Goal: Information Seeking & Learning: Find specific fact

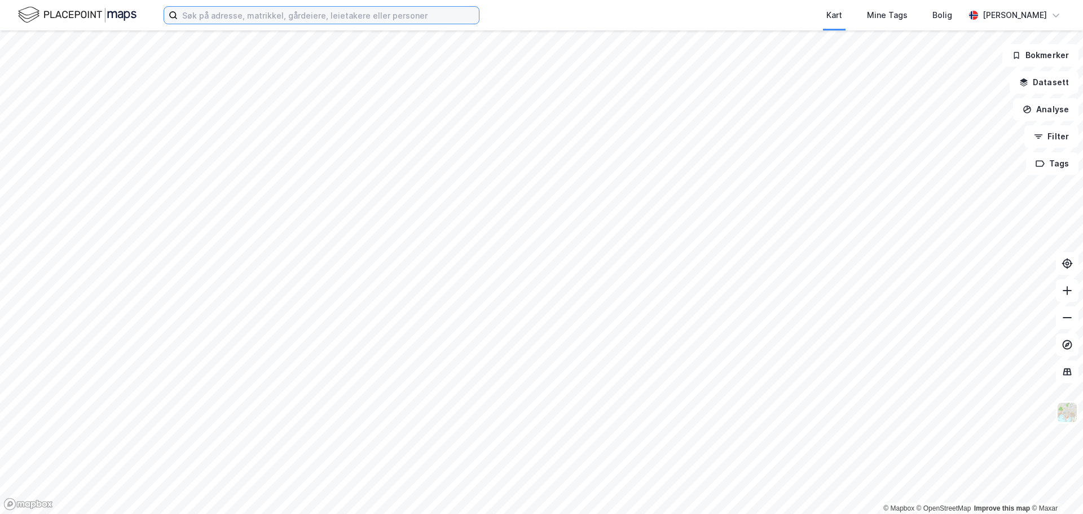
click at [311, 16] on input at bounding box center [328, 15] width 301 height 17
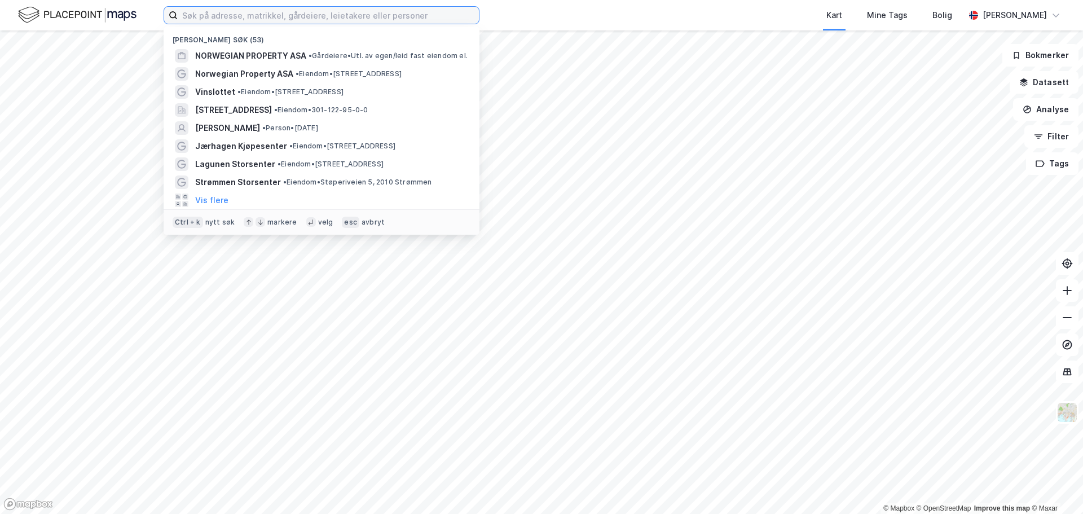
paste input "alti årnes"
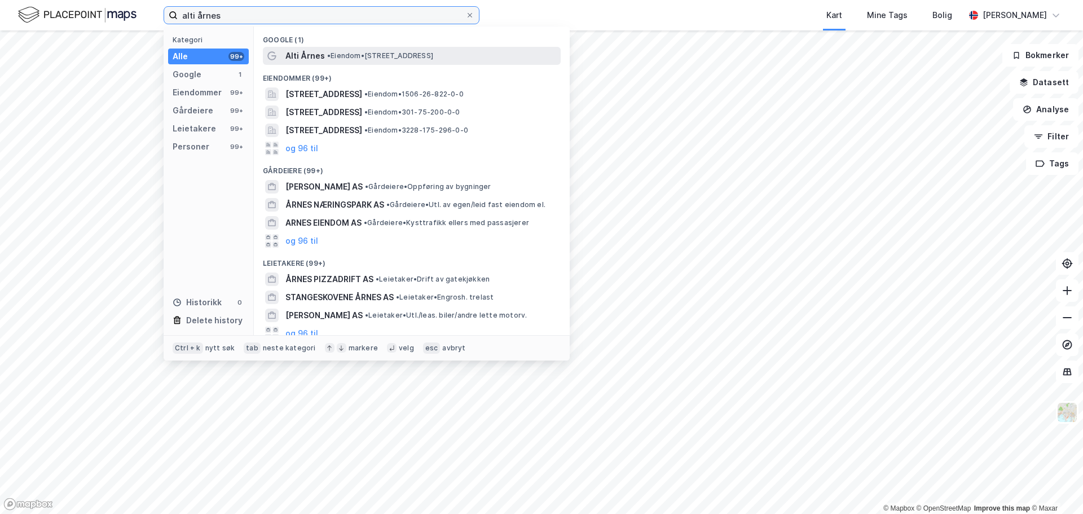
type input "alti årnes"
click at [386, 59] on span "• Eiendom • [STREET_ADDRESS]" at bounding box center [380, 55] width 106 height 9
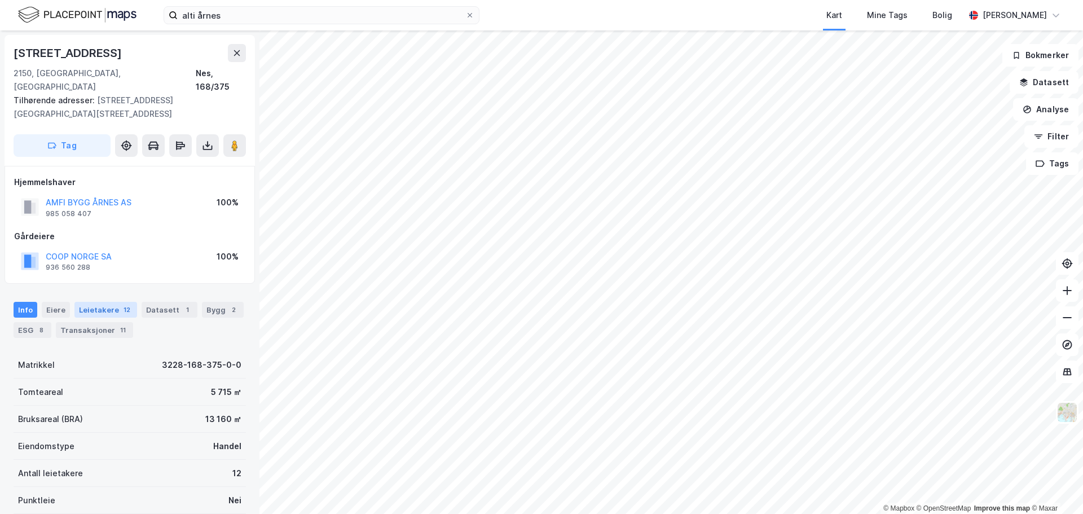
click at [111, 302] on div "Leietakere 12" at bounding box center [105, 310] width 63 height 16
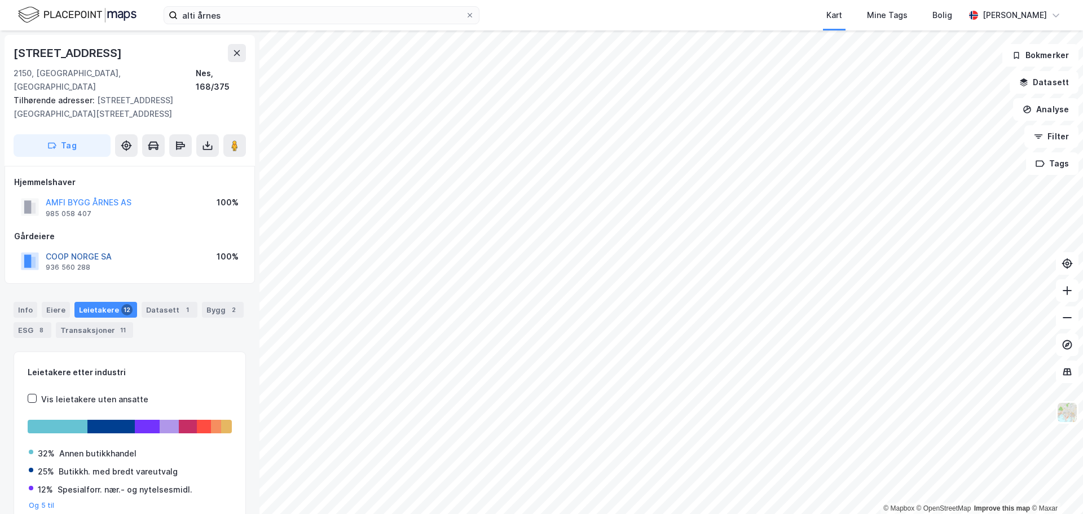
click at [0, 0] on button "COOP NORGE SA" at bounding box center [0, 0] width 0 height 0
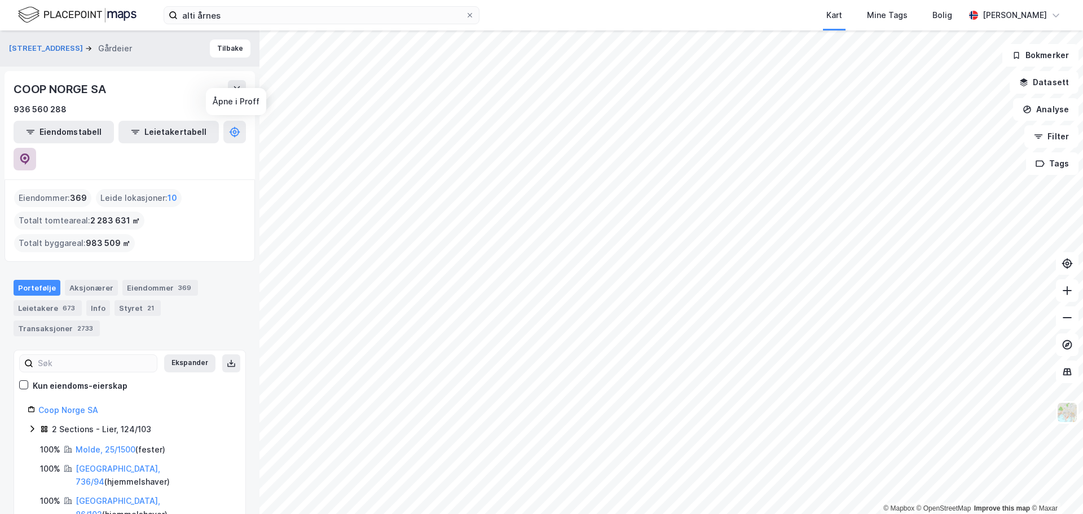
click at [36, 148] on button at bounding box center [25, 159] width 23 height 23
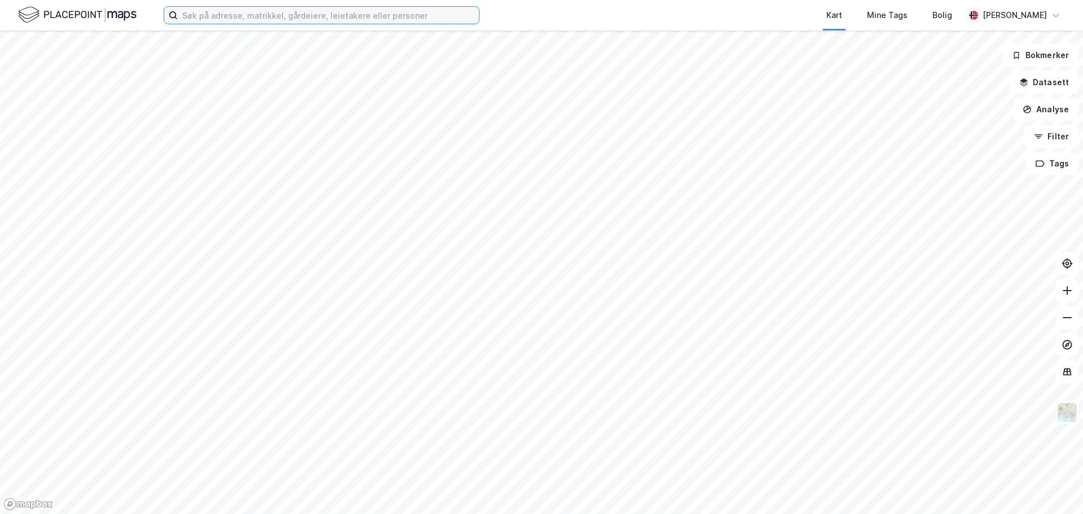
click at [249, 11] on input at bounding box center [328, 15] width 301 height 17
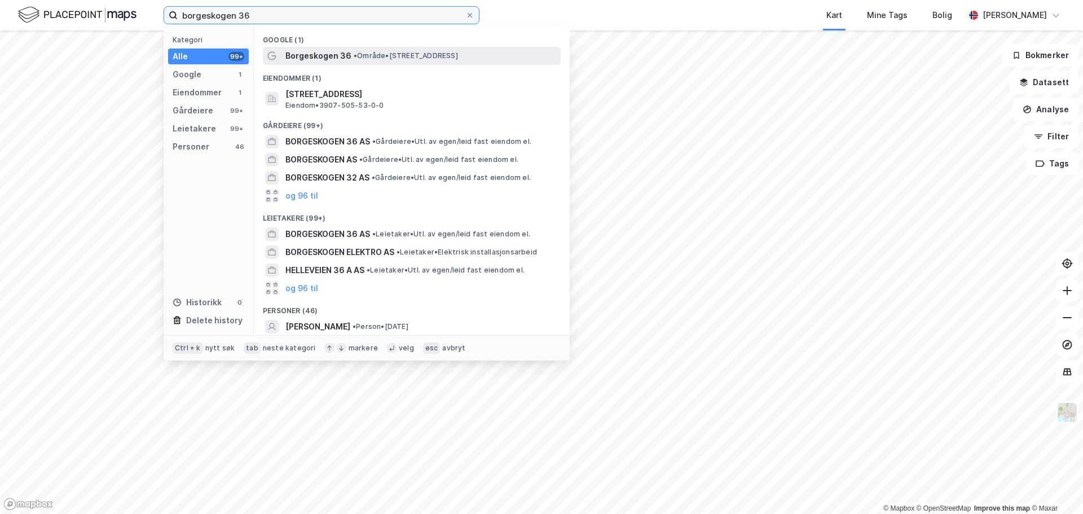
type input "borgeskogen 36"
click at [422, 55] on span "• Område • [STREET_ADDRESS]" at bounding box center [406, 55] width 104 height 9
click at [286, 15] on input "borgeskogen 36" at bounding box center [322, 15] width 288 height 17
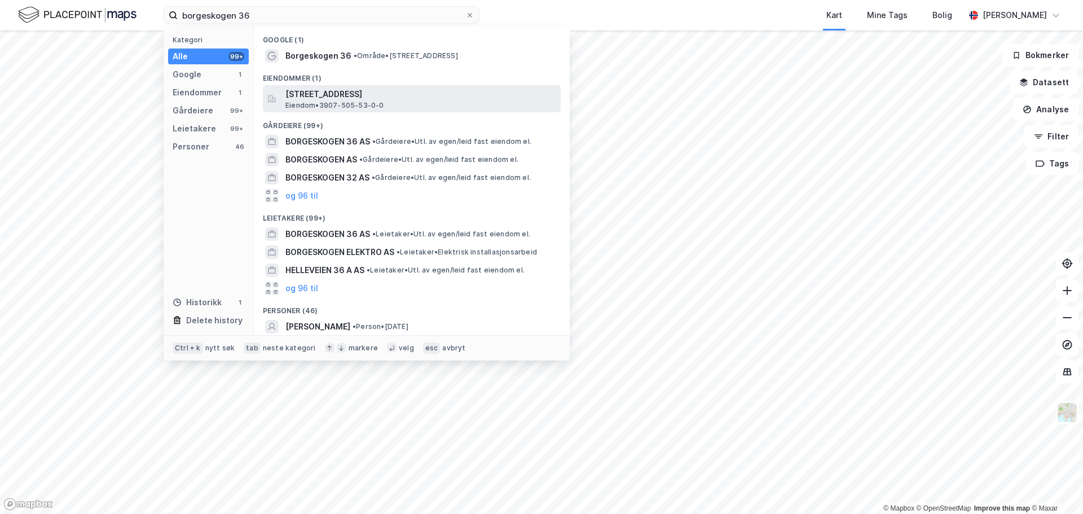
click at [355, 101] on span "Eiendom • 3907-505-53-0-0" at bounding box center [335, 105] width 99 height 9
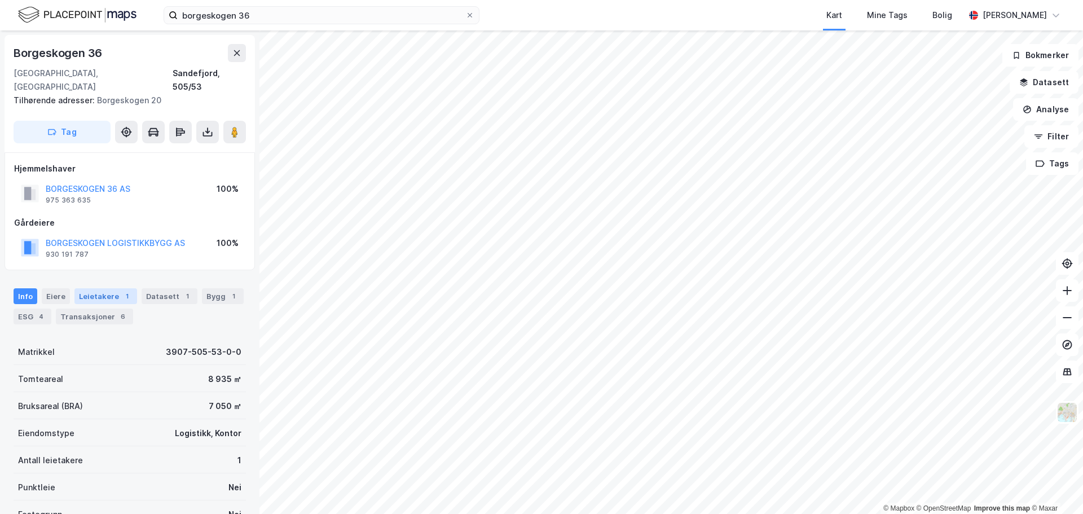
click at [110, 288] on div "Leietakere 1" at bounding box center [105, 296] width 63 height 16
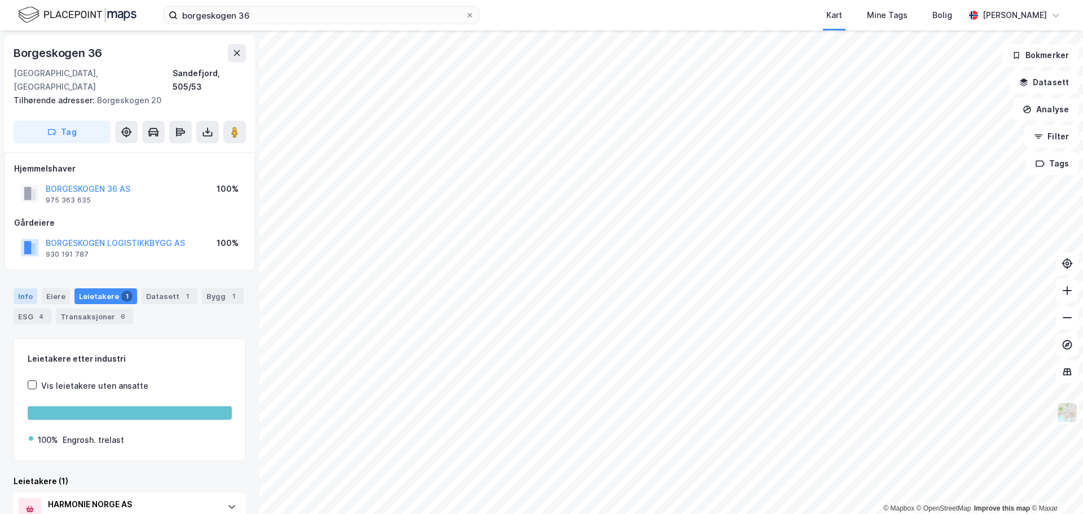
click at [35, 288] on div "Info" at bounding box center [26, 296] width 24 height 16
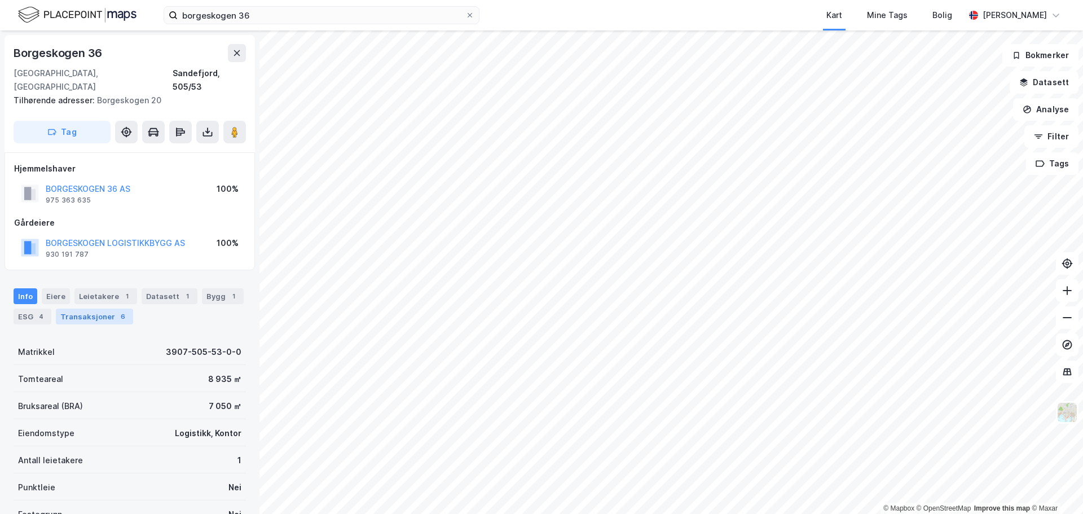
click at [102, 309] on div "Transaksjoner 6" at bounding box center [94, 317] width 77 height 16
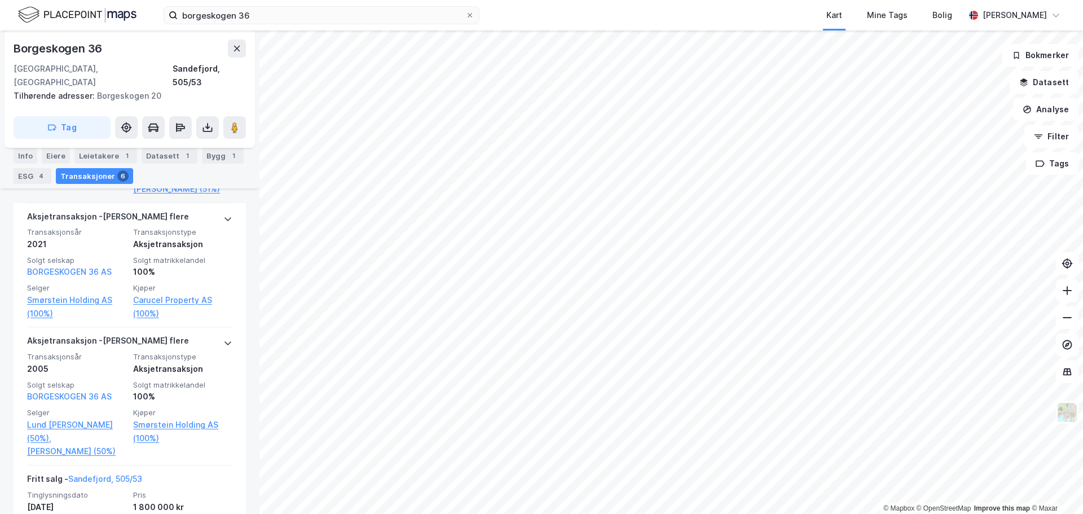
scroll to position [643, 0]
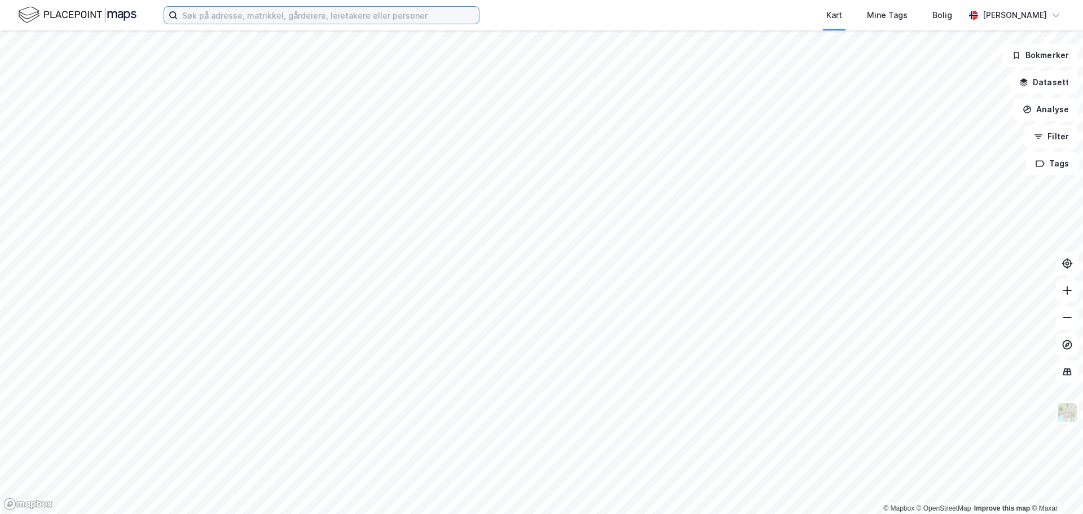
click at [218, 21] on input at bounding box center [328, 15] width 301 height 17
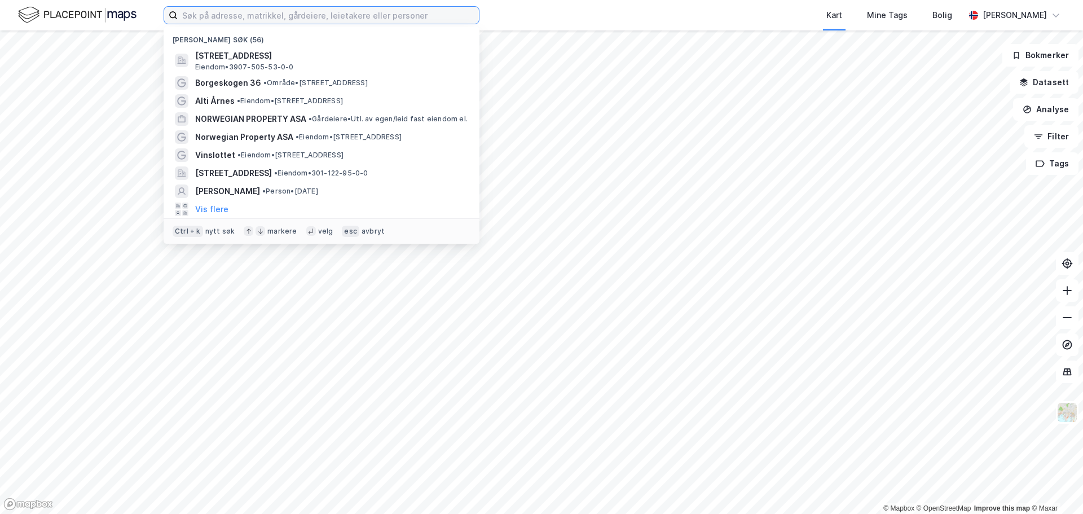
paste input "Arthur Eknæs"
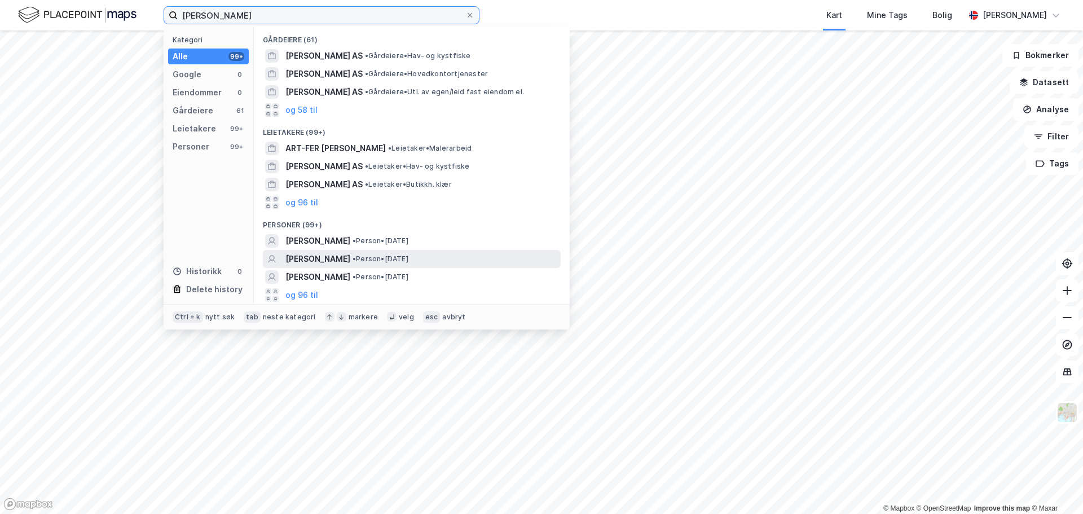
type input "Arthur Eknæs"
click at [424, 251] on div "ARTHUR EKNÆS • Person • 20. des. 1996" at bounding box center [412, 259] width 298 height 18
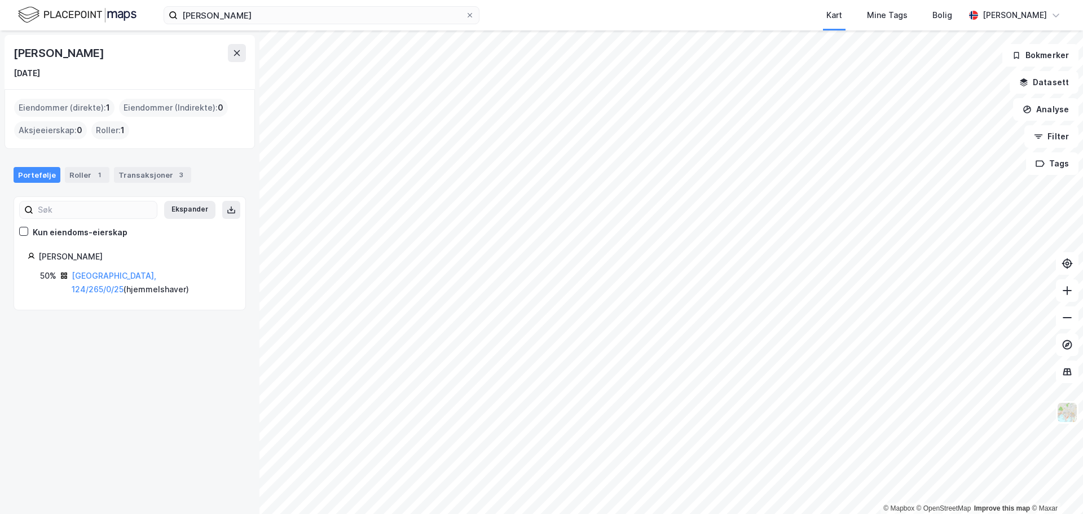
click at [103, 280] on div "Oslo, 124/265/0/25 ( hjemmelshaver )" at bounding box center [152, 282] width 160 height 27
click at [106, 279] on link "Oslo, 124/265/0/25" at bounding box center [114, 282] width 85 height 23
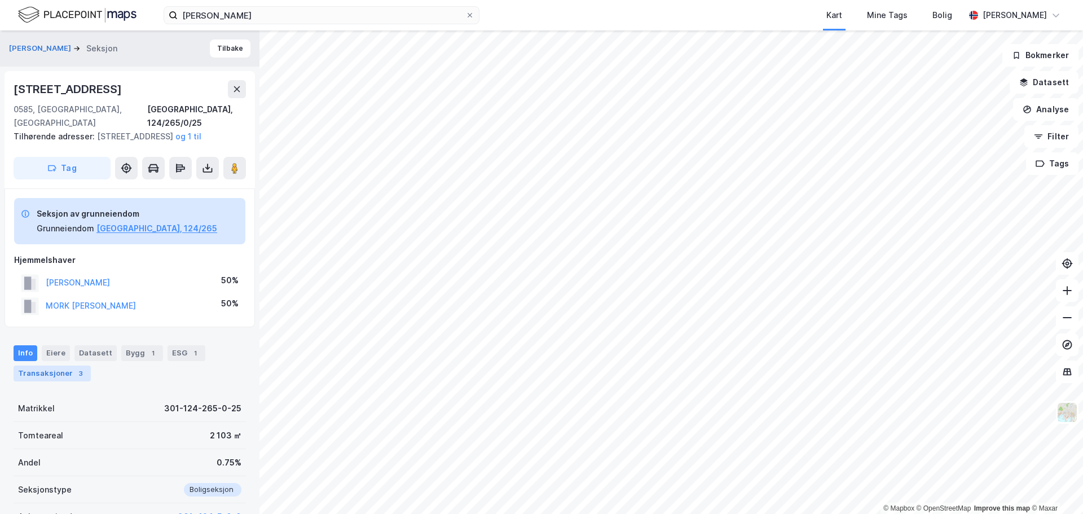
click at [71, 381] on div "Transaksjoner 3" at bounding box center [52, 374] width 77 height 16
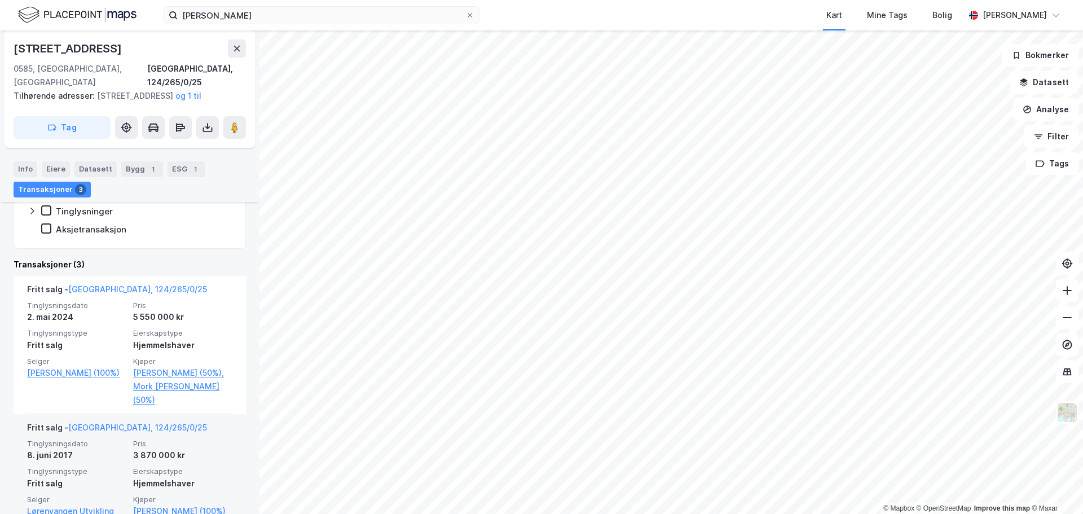
scroll to position [318, 0]
